Goal: Task Accomplishment & Management: Use online tool/utility

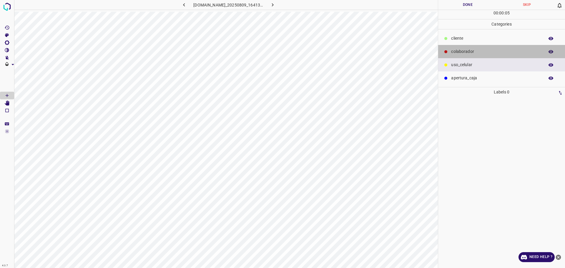
click at [495, 47] on div "colaborador" at bounding box center [501, 51] width 127 height 13
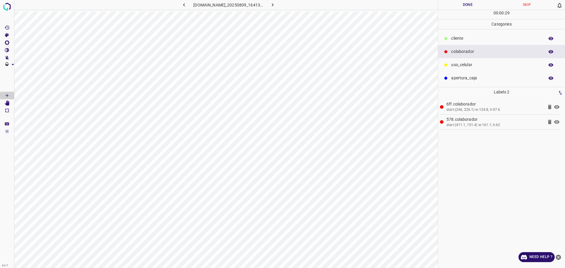
click at [463, 38] on p "​​cliente" at bounding box center [496, 38] width 90 height 6
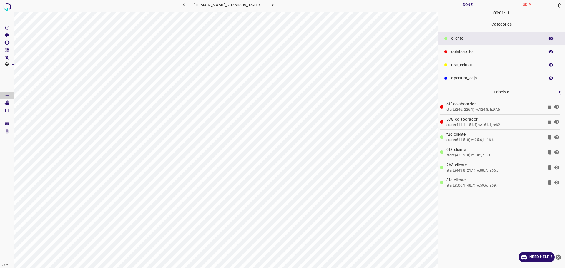
click at [465, 3] on button "Done" at bounding box center [467, 5] width 59 height 10
click at [276, 6] on icon "button" at bounding box center [273, 5] width 6 height 6
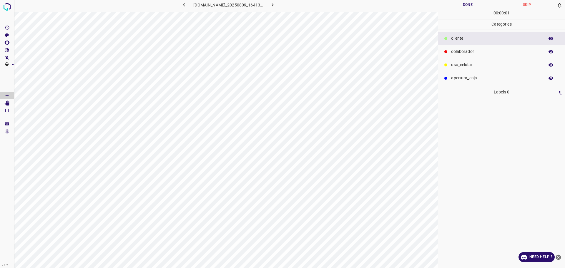
click at [471, 50] on p "colaborador" at bounding box center [496, 52] width 90 height 6
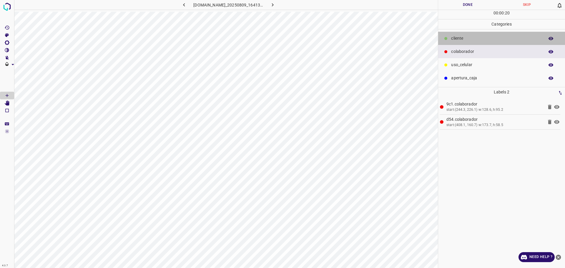
click at [464, 41] on p "​​cliente" at bounding box center [496, 38] width 90 height 6
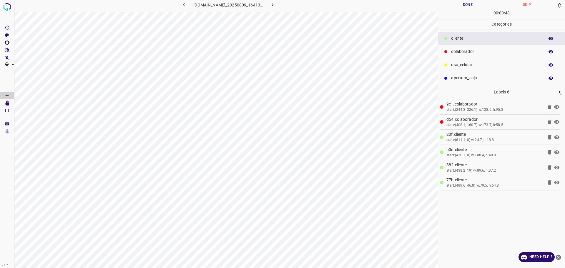
click at [469, 63] on p "uso_celular" at bounding box center [496, 65] width 90 height 6
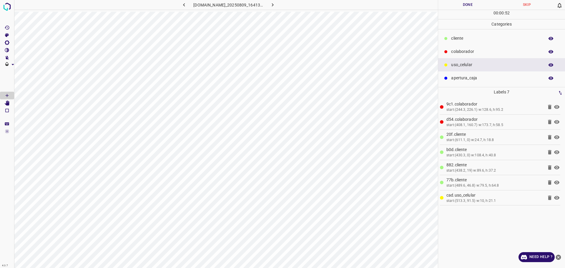
click at [467, 6] on button "Done" at bounding box center [467, 5] width 59 height 10
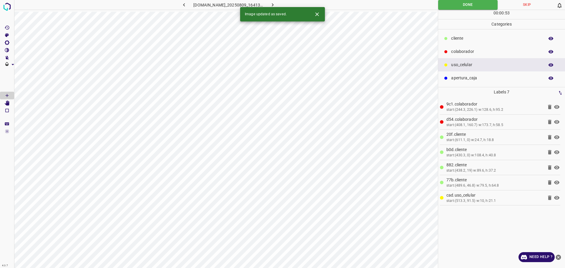
click at [276, 3] on icon "button" at bounding box center [273, 5] width 6 height 6
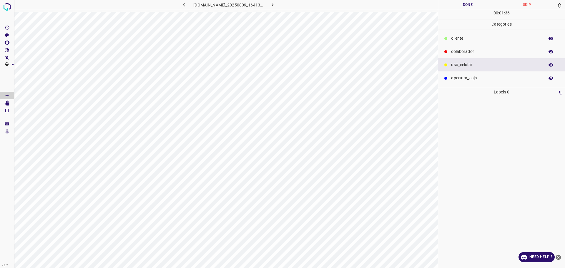
click at [461, 54] on p "colaborador" at bounding box center [496, 52] width 90 height 6
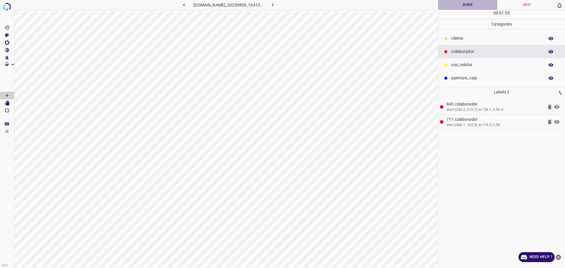
click at [474, 6] on button "Done" at bounding box center [467, 5] width 59 height 10
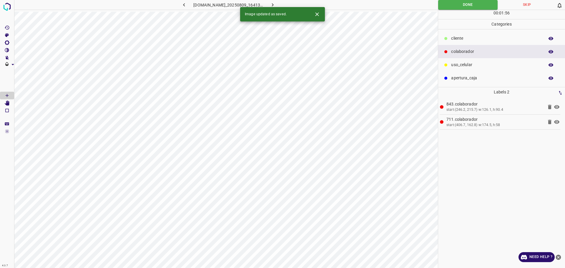
click at [458, 37] on p "​​cliente" at bounding box center [496, 38] width 90 height 6
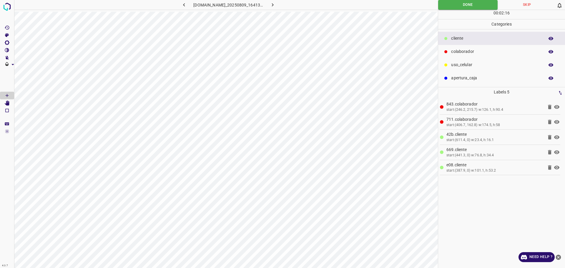
click at [459, 66] on p "uso_celular" at bounding box center [496, 65] width 90 height 6
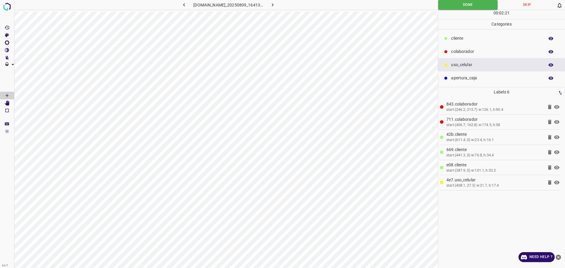
click at [472, 39] on p "​​cliente" at bounding box center [496, 38] width 90 height 6
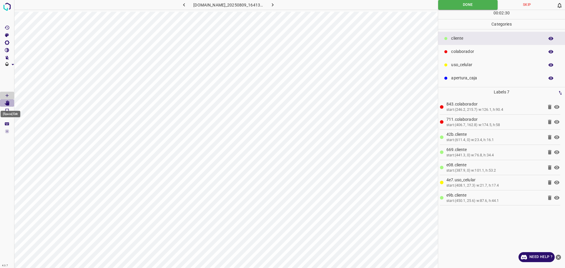
click at [9, 103] on icon "[Space] Edit" at bounding box center [7, 103] width 5 height 5
click at [7, 95] on icon "[Space] Draw" at bounding box center [6, 95] width 5 height 5
click at [483, 1] on button "Done" at bounding box center [467, 5] width 59 height 10
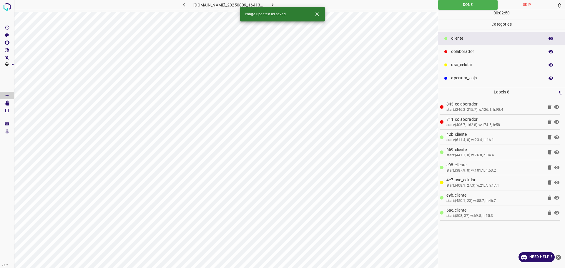
click at [276, 2] on icon "button" at bounding box center [273, 5] width 6 height 6
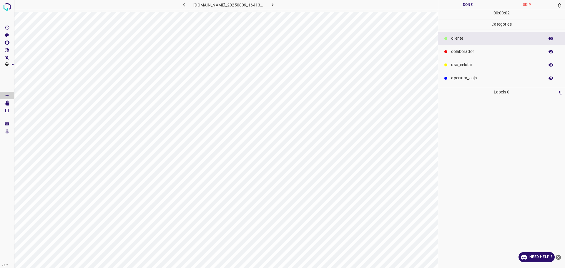
click at [462, 52] on p "colaborador" at bounding box center [496, 52] width 90 height 6
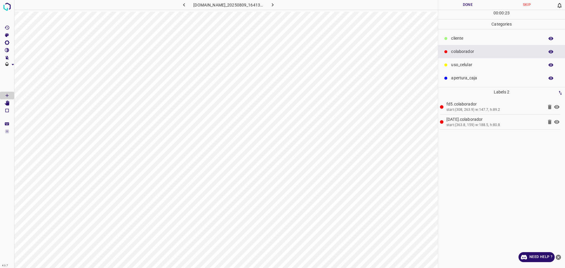
drag, startPoint x: 479, startPoint y: 41, endPoint x: 469, endPoint y: 43, distance: 10.2
click at [479, 41] on p "​​cliente" at bounding box center [496, 38] width 90 height 6
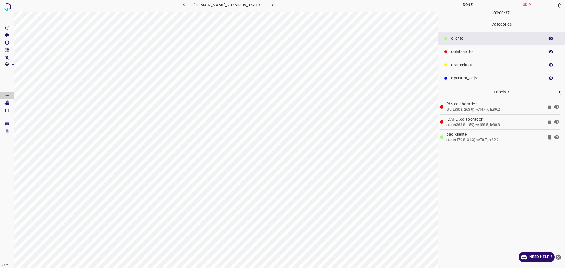
click at [458, 65] on p "uso_celular" at bounding box center [496, 65] width 90 height 6
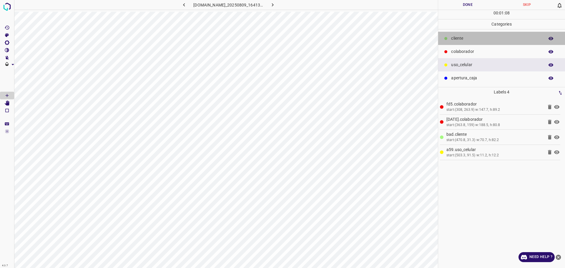
click at [459, 36] on p "​​cliente" at bounding box center [496, 38] width 90 height 6
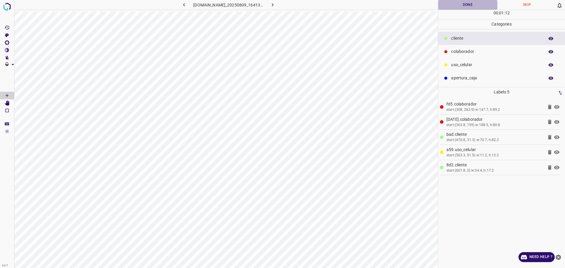
click at [465, 4] on button "Done" at bounding box center [467, 5] width 59 height 10
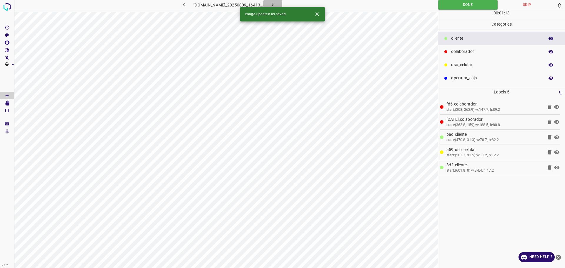
click at [276, 3] on icon "button" at bounding box center [273, 5] width 6 height 6
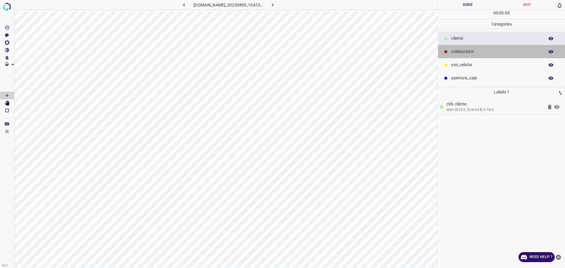
click at [481, 55] on div "colaborador" at bounding box center [501, 51] width 127 height 13
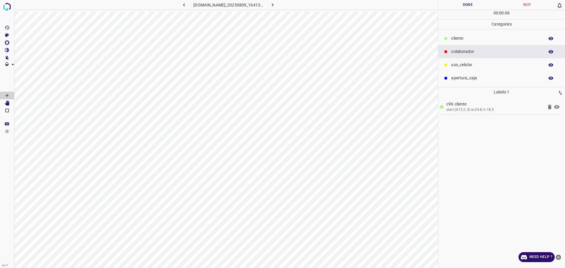
click at [477, 36] on p "​​cliente" at bounding box center [496, 38] width 90 height 6
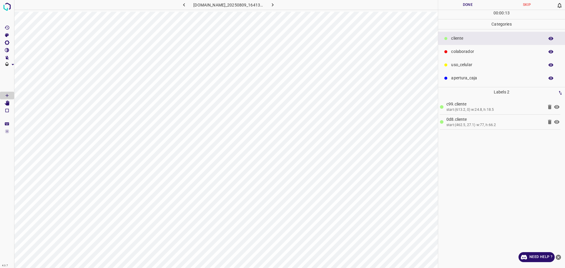
click at [483, 53] on p "colaborador" at bounding box center [496, 52] width 90 height 6
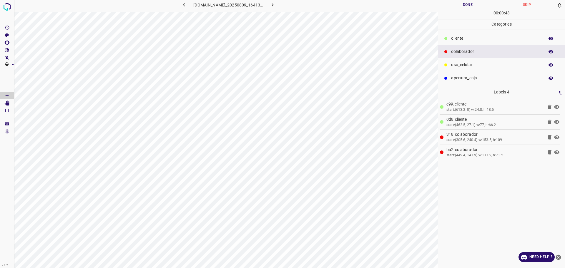
click at [460, 70] on div "uso_celular" at bounding box center [501, 64] width 127 height 13
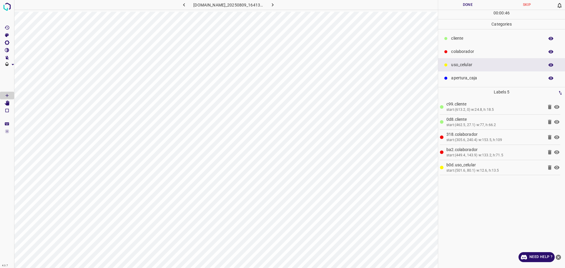
click at [456, 5] on button "Done" at bounding box center [467, 5] width 59 height 10
click at [276, 5] on icon "button" at bounding box center [273, 5] width 6 height 6
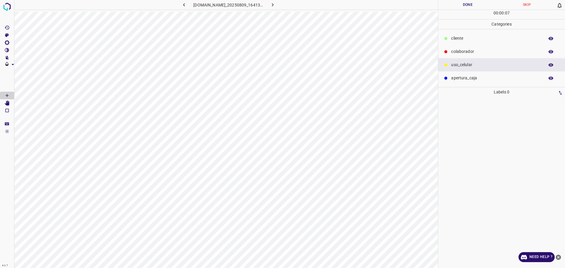
click at [483, 53] on p "colaborador" at bounding box center [496, 52] width 90 height 6
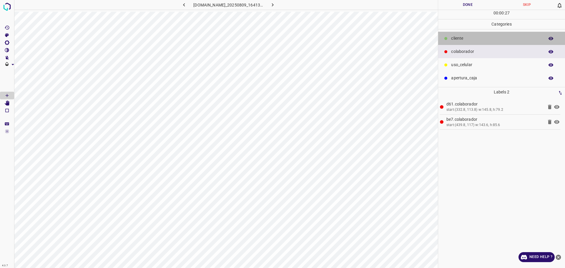
click at [467, 37] on p "​​cliente" at bounding box center [496, 38] width 90 height 6
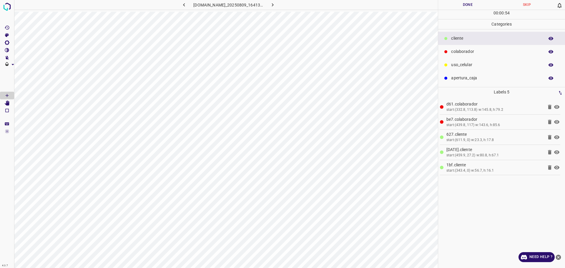
click at [469, 6] on button "Done" at bounding box center [467, 5] width 59 height 10
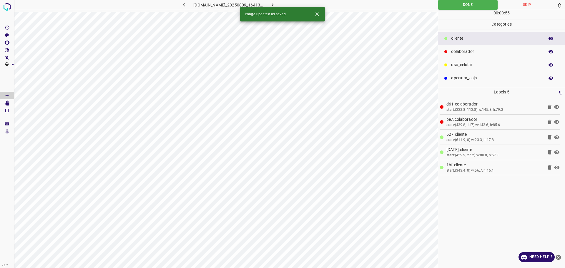
click at [181, 3] on icon "button" at bounding box center [184, 5] width 6 height 6
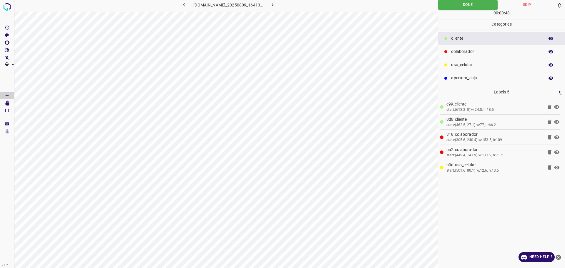
click at [550, 170] on icon at bounding box center [550, 167] width 4 height 4
click at [456, 3] on button "Done" at bounding box center [467, 5] width 59 height 10
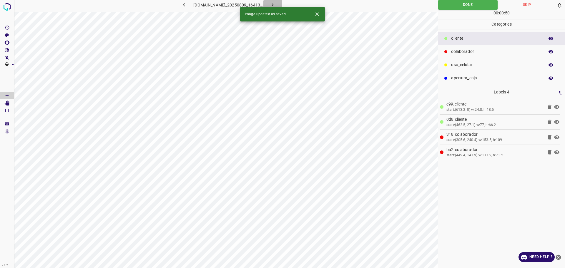
click at [276, 5] on button "button" at bounding box center [272, 5] width 19 height 10
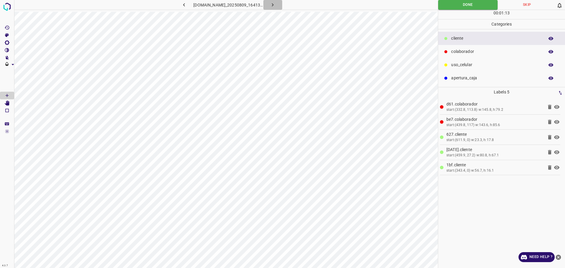
click at [276, 6] on icon "button" at bounding box center [273, 5] width 6 height 6
click at [469, 47] on div "colaborador" at bounding box center [501, 51] width 127 height 13
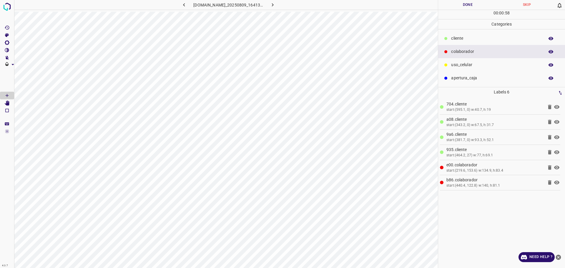
click at [470, 8] on button "Done" at bounding box center [467, 5] width 59 height 10
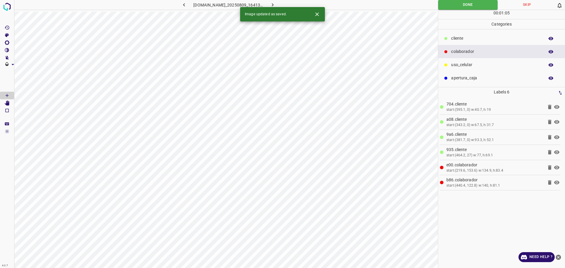
click at [276, 4] on icon "button" at bounding box center [273, 5] width 6 height 6
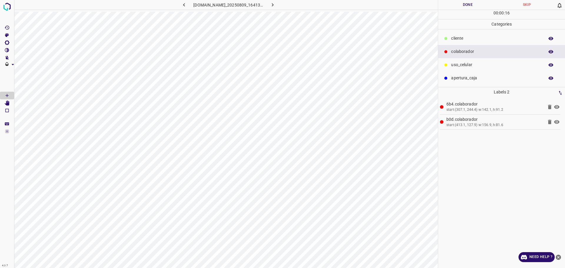
click at [446, 40] on icon at bounding box center [445, 38] width 3 height 3
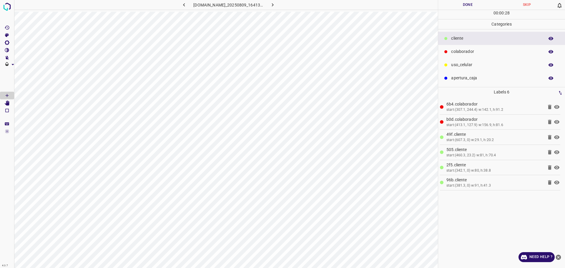
click at [452, 9] on button "Done" at bounding box center [467, 5] width 59 height 10
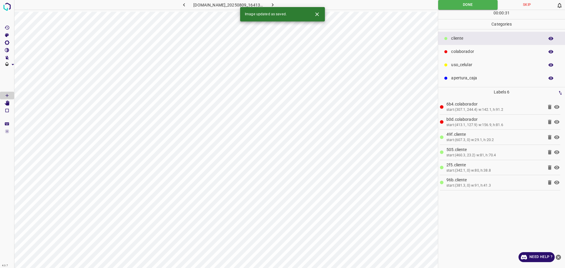
click at [276, 4] on icon "button" at bounding box center [273, 5] width 6 height 6
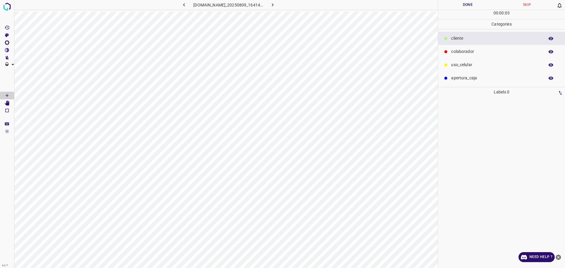
click at [467, 49] on p "colaborador" at bounding box center [496, 52] width 90 height 6
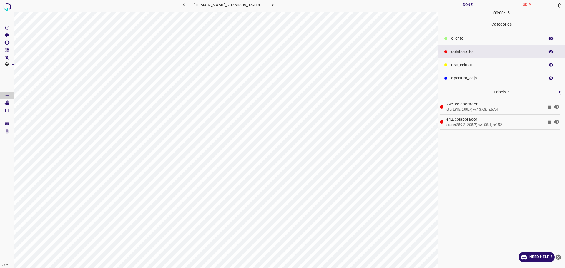
click at [481, 39] on p "​​cliente" at bounding box center [496, 38] width 90 height 6
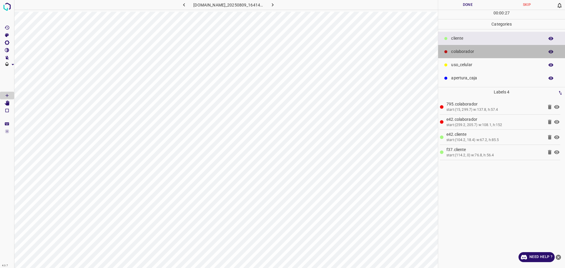
click at [469, 50] on p "colaborador" at bounding box center [496, 52] width 90 height 6
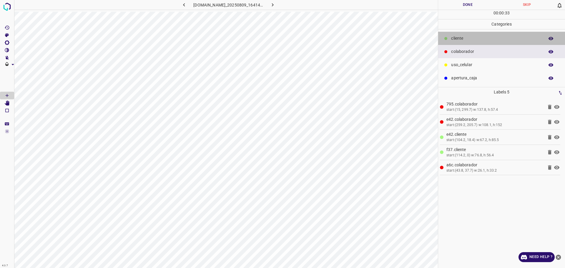
click at [468, 34] on div "​​cliente" at bounding box center [501, 38] width 127 height 13
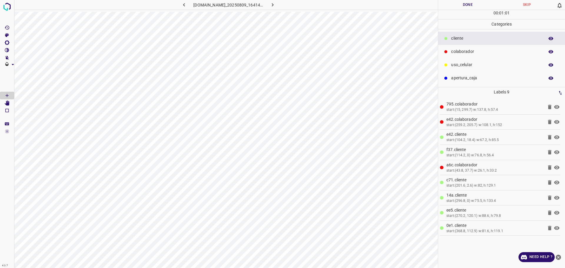
click at [450, 11] on div "00 : 01 : 01" at bounding box center [501, 14] width 127 height 9
click at [449, 6] on button "Done" at bounding box center [467, 5] width 59 height 10
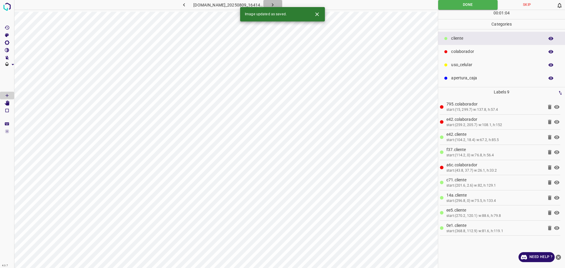
click at [276, 4] on icon "button" at bounding box center [273, 5] width 6 height 6
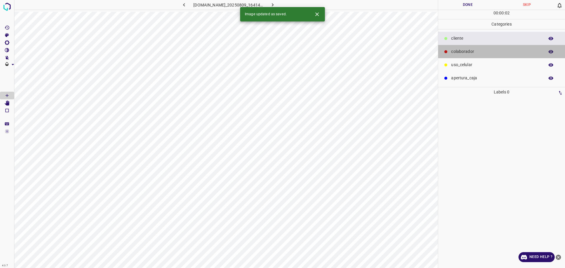
drag, startPoint x: 464, startPoint y: 52, endPoint x: 438, endPoint y: 76, distance: 35.2
click at [463, 52] on p "colaborador" at bounding box center [496, 52] width 90 height 6
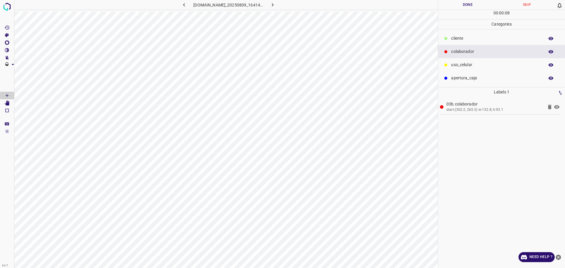
click at [472, 31] on ul "​​cliente colaborador uso_celular apertura_caja" at bounding box center [501, 58] width 127 height 58
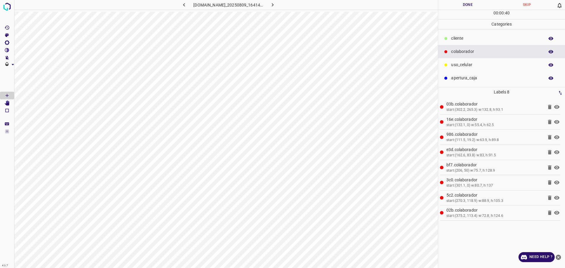
click at [460, 8] on button "Done" at bounding box center [467, 5] width 59 height 10
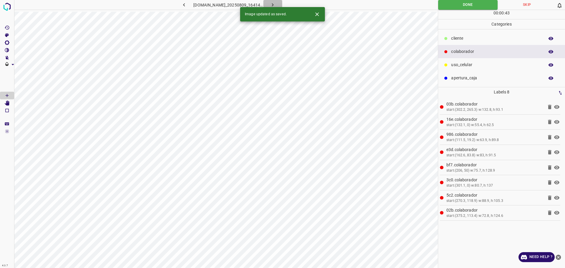
click at [276, 3] on icon "button" at bounding box center [273, 5] width 6 height 6
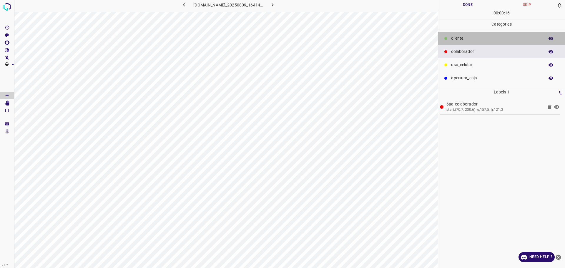
click at [464, 39] on p "​​cliente" at bounding box center [496, 38] width 90 height 6
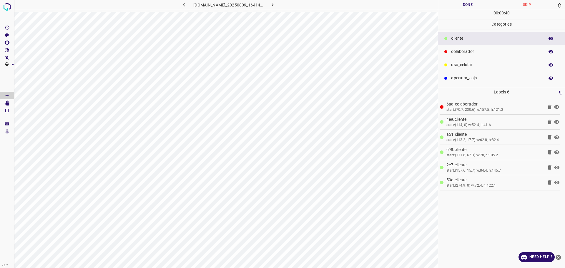
click at [462, 4] on button "Done" at bounding box center [467, 5] width 59 height 10
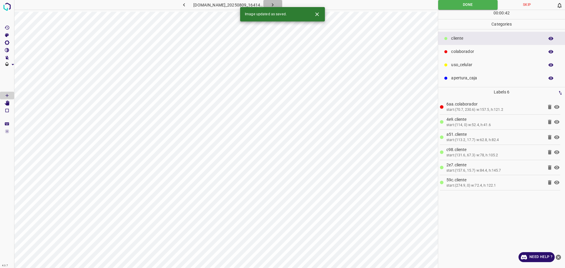
click at [282, 4] on button "button" at bounding box center [272, 5] width 19 height 10
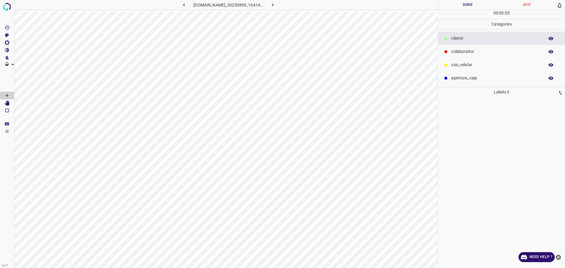
click at [465, 48] on div "colaborador" at bounding box center [501, 51] width 127 height 13
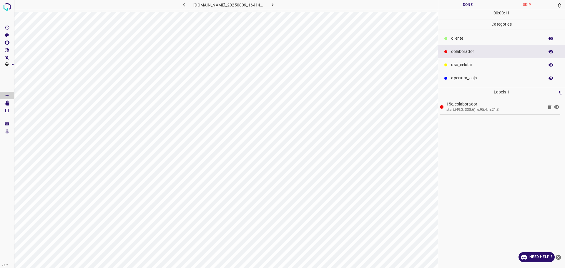
click at [457, 31] on ul "​​cliente colaborador uso_celular apertura_caja" at bounding box center [501, 58] width 127 height 58
click at [457, 39] on p "​​cliente" at bounding box center [496, 38] width 90 height 6
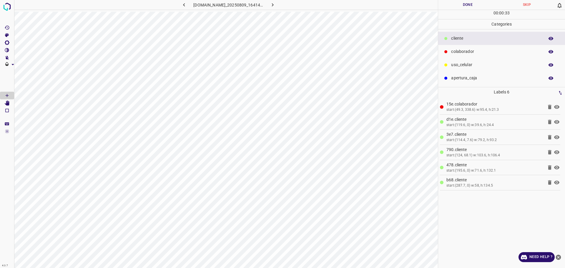
click at [465, 6] on button "Done" at bounding box center [467, 5] width 59 height 10
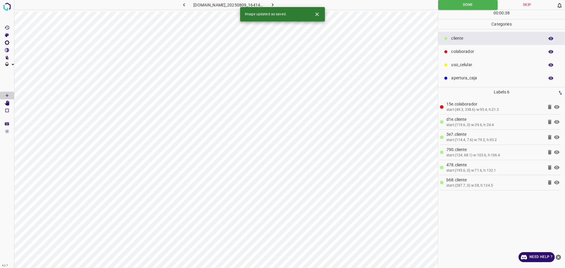
click at [472, 52] on p "colaborador" at bounding box center [496, 52] width 90 height 6
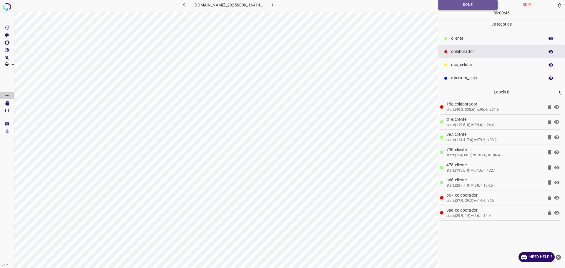
click at [449, 5] on button "Done" at bounding box center [467, 5] width 59 height 10
click at [446, 3] on button "Done" at bounding box center [467, 5] width 59 height 10
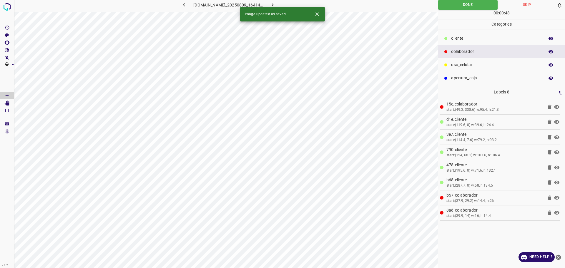
click at [282, 4] on button "button" at bounding box center [272, 5] width 19 height 10
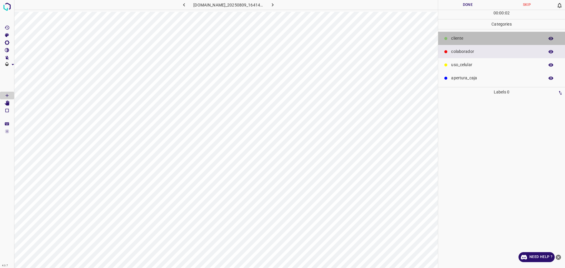
click at [491, 33] on div "​​cliente" at bounding box center [501, 38] width 127 height 13
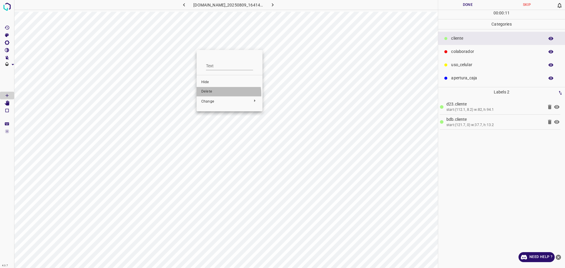
click at [212, 94] on li "Delete" at bounding box center [230, 91] width 66 height 9
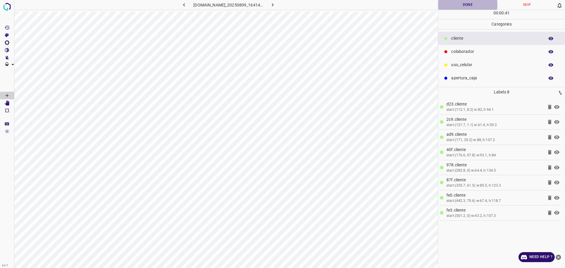
click at [460, 6] on button "Done" at bounding box center [467, 5] width 59 height 10
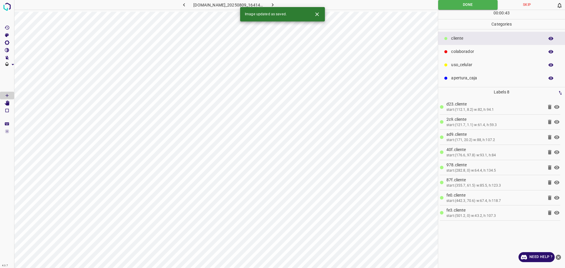
click at [276, 3] on icon "button" at bounding box center [273, 5] width 6 height 6
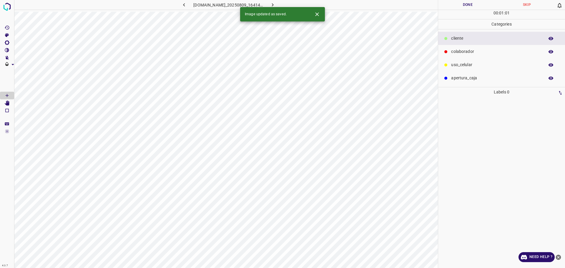
click at [465, 49] on p "colaborador" at bounding box center [496, 52] width 90 height 6
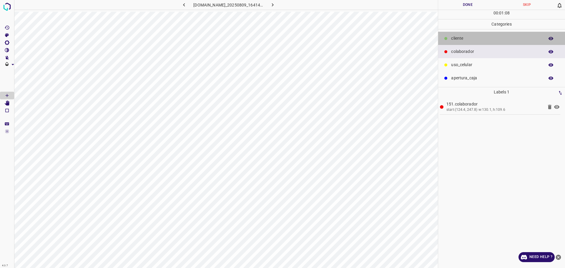
click at [461, 35] on div "​​cliente" at bounding box center [501, 38] width 127 height 13
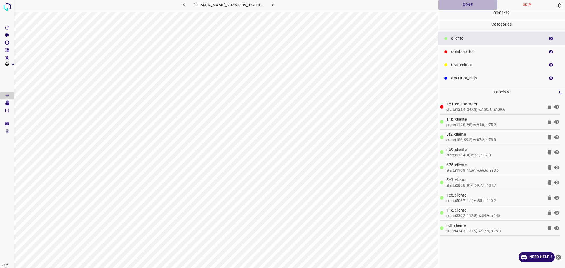
click at [466, 4] on button "Done" at bounding box center [467, 5] width 59 height 10
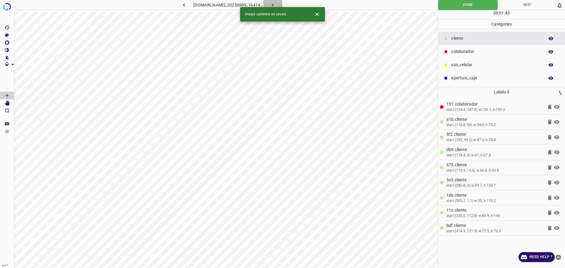
click at [276, 3] on icon "button" at bounding box center [273, 5] width 6 height 6
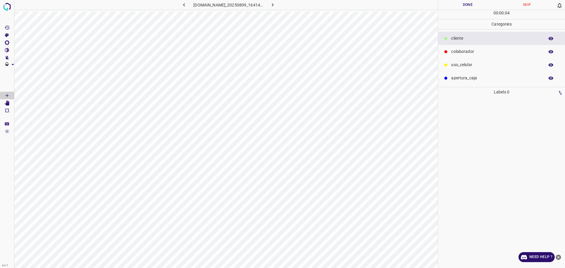
click at [459, 52] on p "colaborador" at bounding box center [496, 52] width 90 height 6
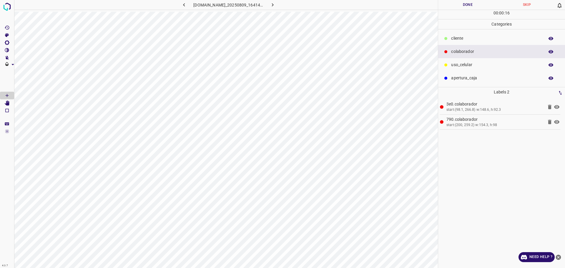
drag, startPoint x: 475, startPoint y: 39, endPoint x: 440, endPoint y: 45, distance: 35.0
click at [474, 39] on p "​​cliente" at bounding box center [496, 38] width 90 height 6
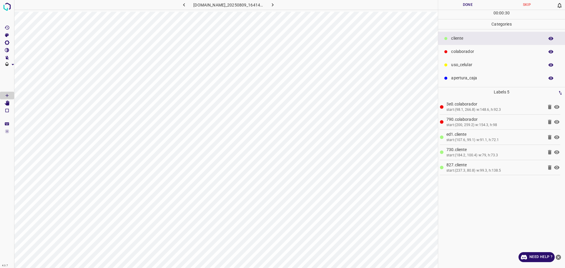
click at [237, 9] on h6 "[DOMAIN_NAME]_20250809_164149_000000780.jpg" at bounding box center [228, 5] width 70 height 8
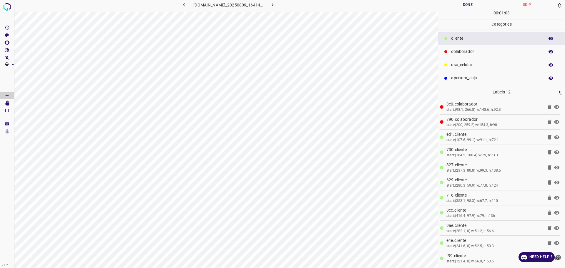
click at [456, 9] on button "Done" at bounding box center [467, 5] width 59 height 10
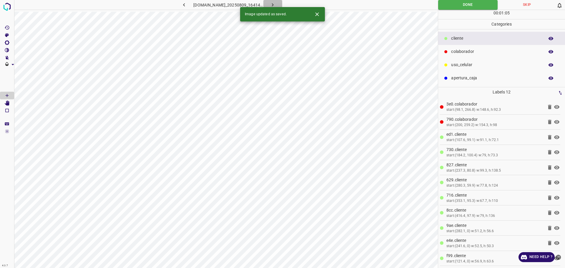
click at [276, 3] on icon "button" at bounding box center [273, 5] width 6 height 6
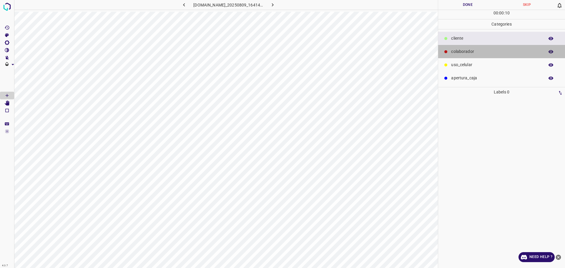
click at [472, 49] on p "colaborador" at bounding box center [496, 52] width 90 height 6
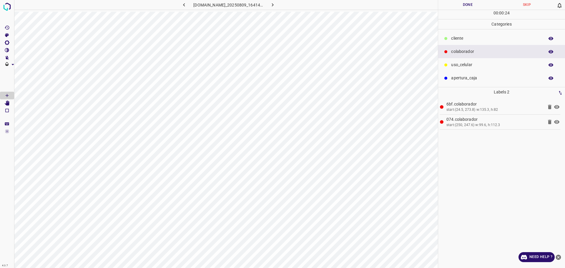
click at [469, 39] on p "​​cliente" at bounding box center [496, 38] width 90 height 6
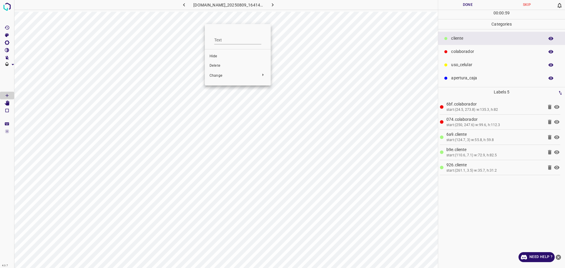
click at [219, 67] on span "Delete" at bounding box center [238, 65] width 57 height 5
click at [202, 59] on li "Delete" at bounding box center [223, 61] width 66 height 9
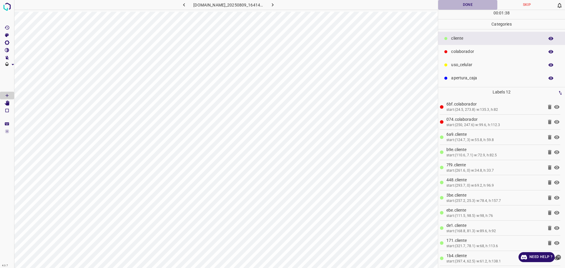
click at [469, 7] on button "Done" at bounding box center [467, 5] width 59 height 10
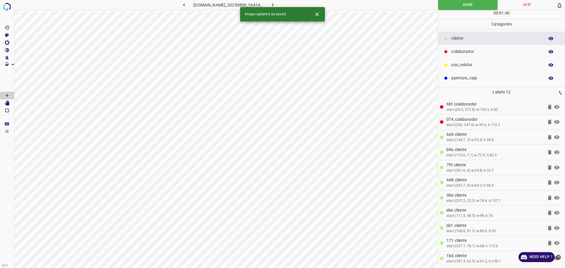
click at [276, 2] on icon "button" at bounding box center [273, 5] width 6 height 6
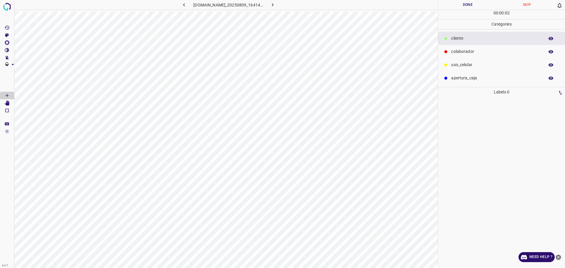
click at [470, 46] on div "colaborador" at bounding box center [501, 51] width 127 height 13
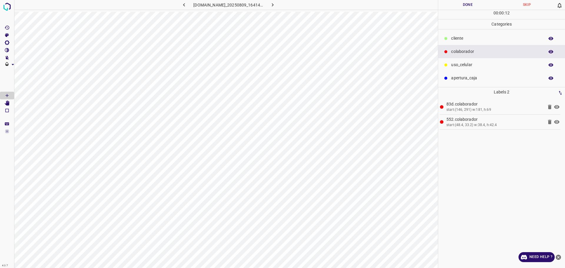
click at [475, 38] on p "​​cliente" at bounding box center [496, 38] width 90 height 6
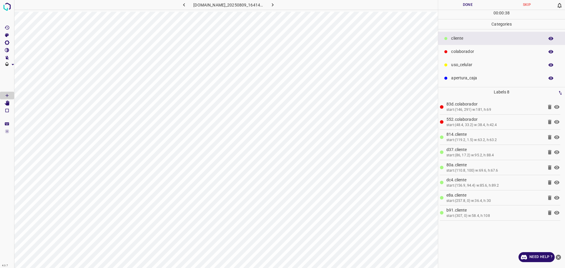
click at [164, 10] on hr at bounding box center [226, 10] width 424 height 0
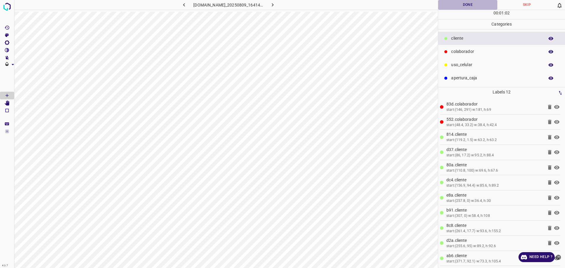
click at [460, 3] on button "Done" at bounding box center [467, 5] width 59 height 10
click at [282, 6] on button "button" at bounding box center [272, 5] width 19 height 10
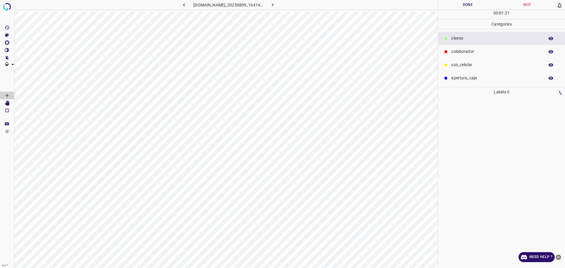
click at [459, 53] on p "colaborador" at bounding box center [496, 52] width 90 height 6
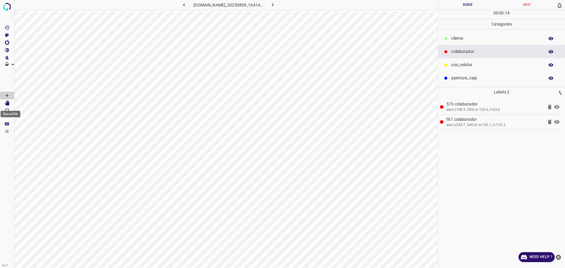
click at [9, 103] on icon "[Space] Edit" at bounding box center [7, 103] width 5 height 5
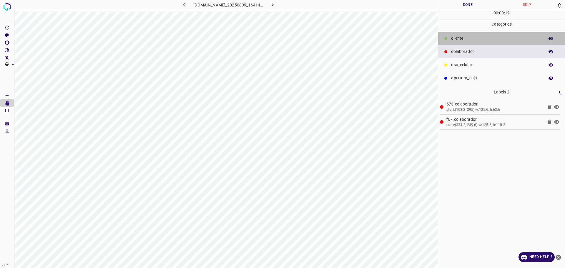
click at [455, 36] on p "​​cliente" at bounding box center [496, 38] width 90 height 6
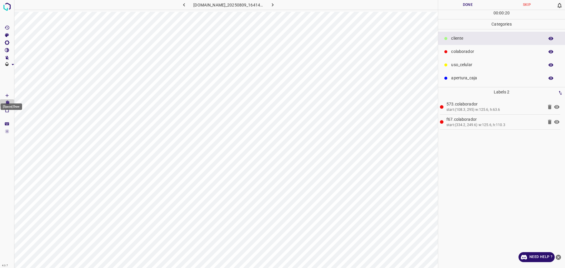
drag, startPoint x: 1, startPoint y: 96, endPoint x: 7, endPoint y: 92, distance: 6.7
click at [2, 96] on Draw"] "[Space] Draw" at bounding box center [7, 96] width 14 height 8
click at [202, 108] on span "Delete" at bounding box center [214, 109] width 57 height 5
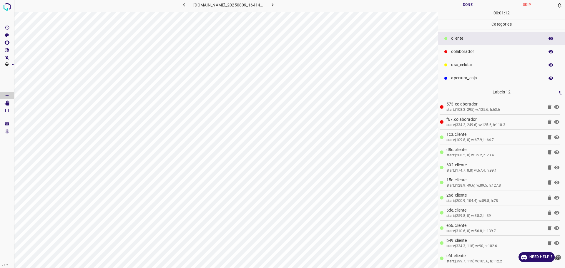
click at [457, 6] on button "Done" at bounding box center [467, 5] width 59 height 10
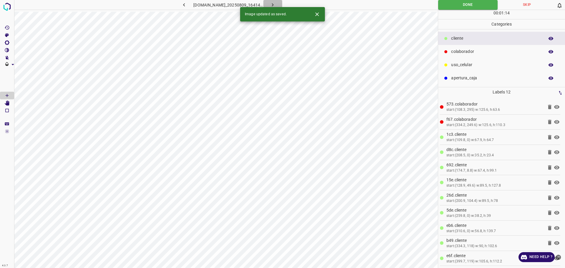
click at [282, 5] on button "button" at bounding box center [272, 5] width 19 height 10
